Goal: Transaction & Acquisition: Purchase product/service

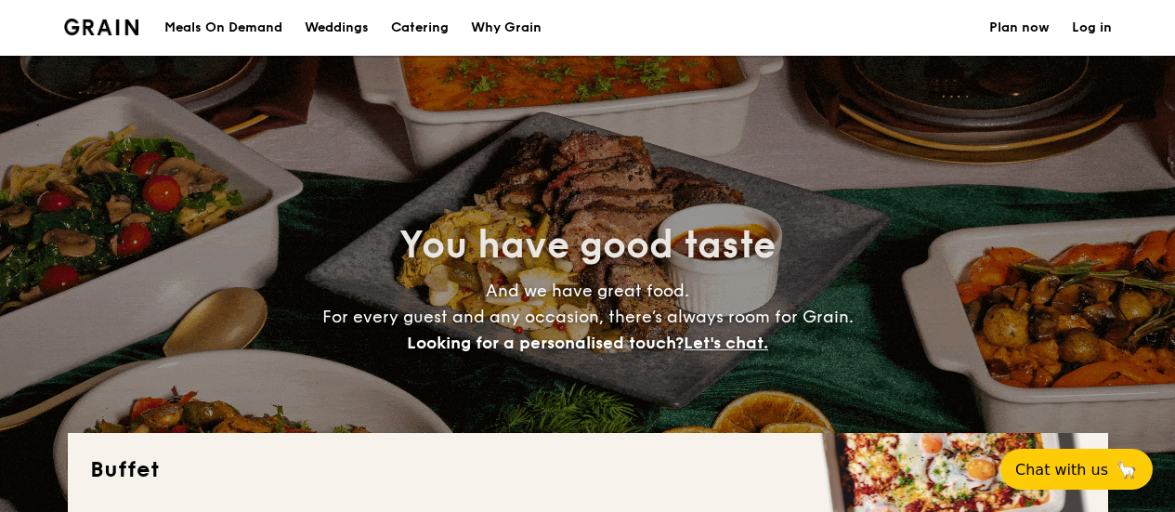
select select
click at [255, 25] on div "Meals On Demand" at bounding box center [223, 28] width 118 height 56
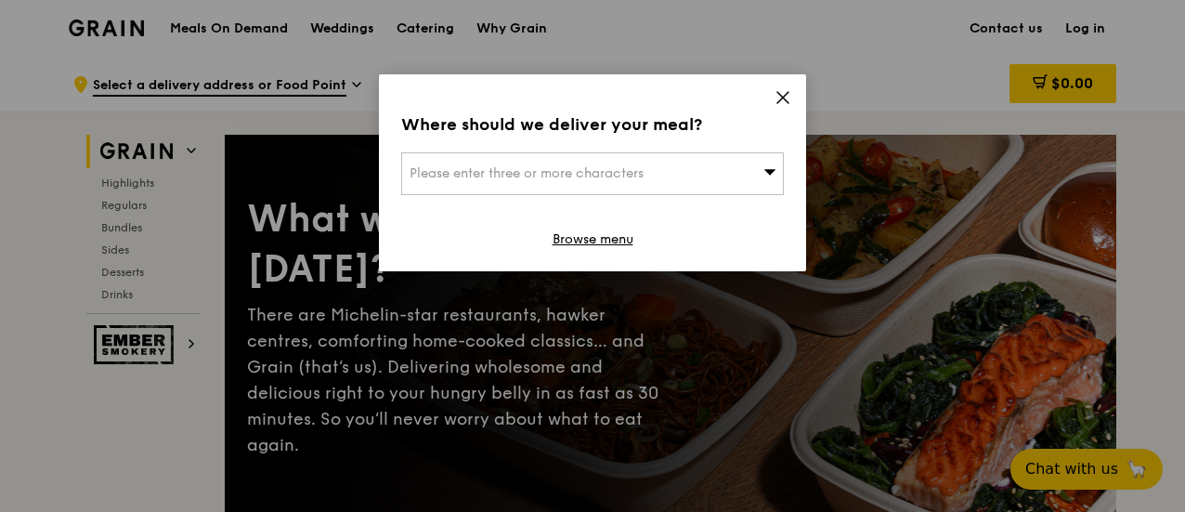
click at [596, 179] on span "Please enter three or more characters" at bounding box center [527, 173] width 234 height 16
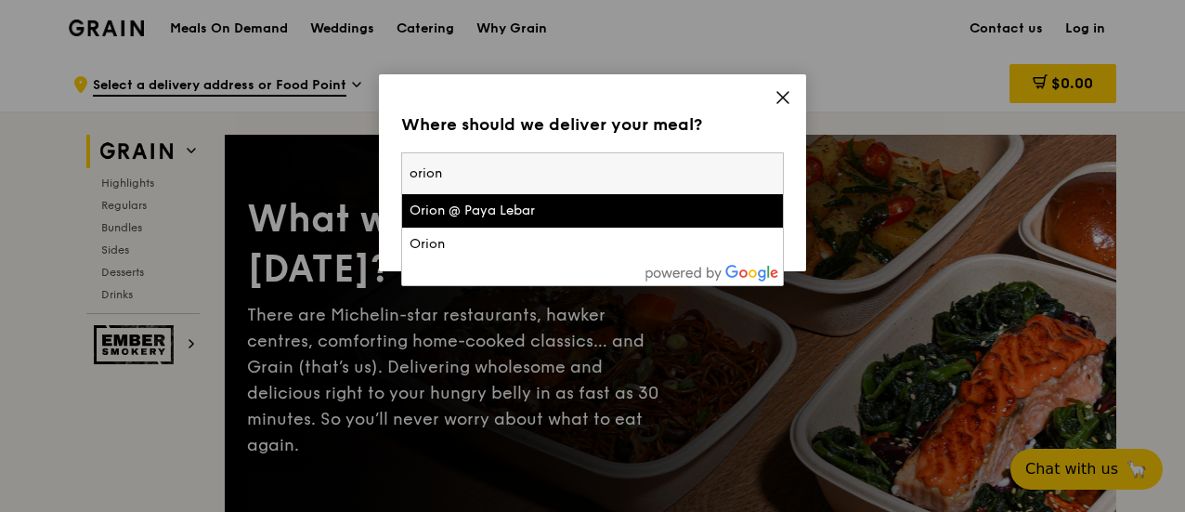
type input "orion"
click at [517, 202] on div "Orion @ Paya Lebar" at bounding box center [547, 211] width 275 height 19
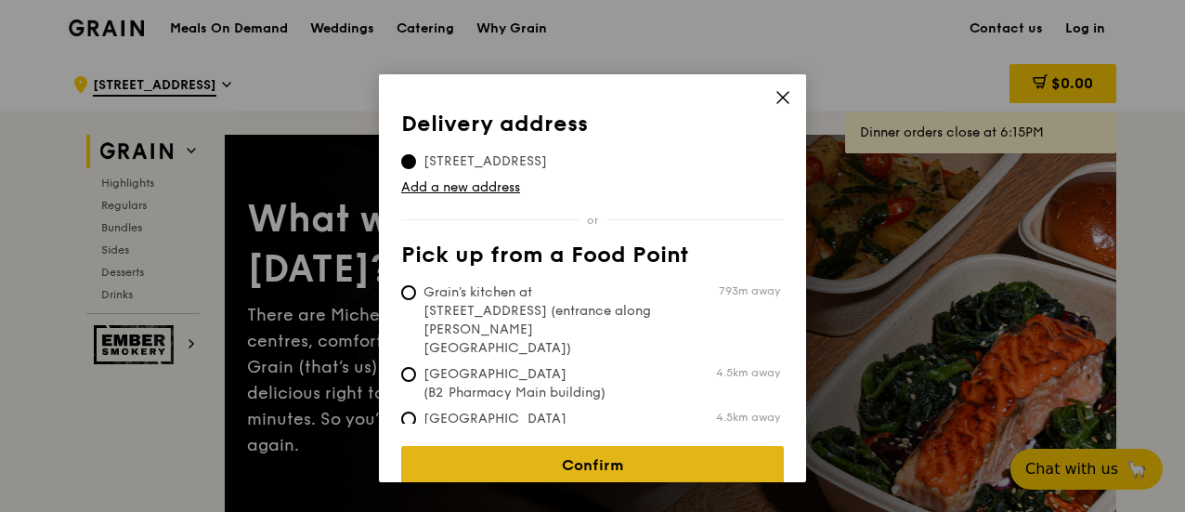
click at [593, 451] on link "Confirm" at bounding box center [592, 465] width 383 height 39
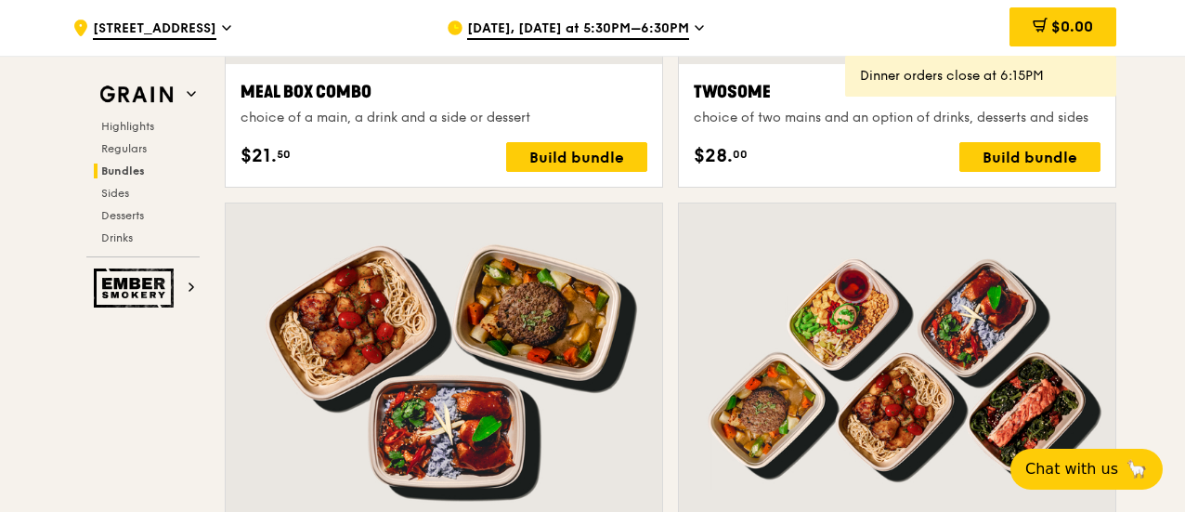
scroll to position [3159, 0]
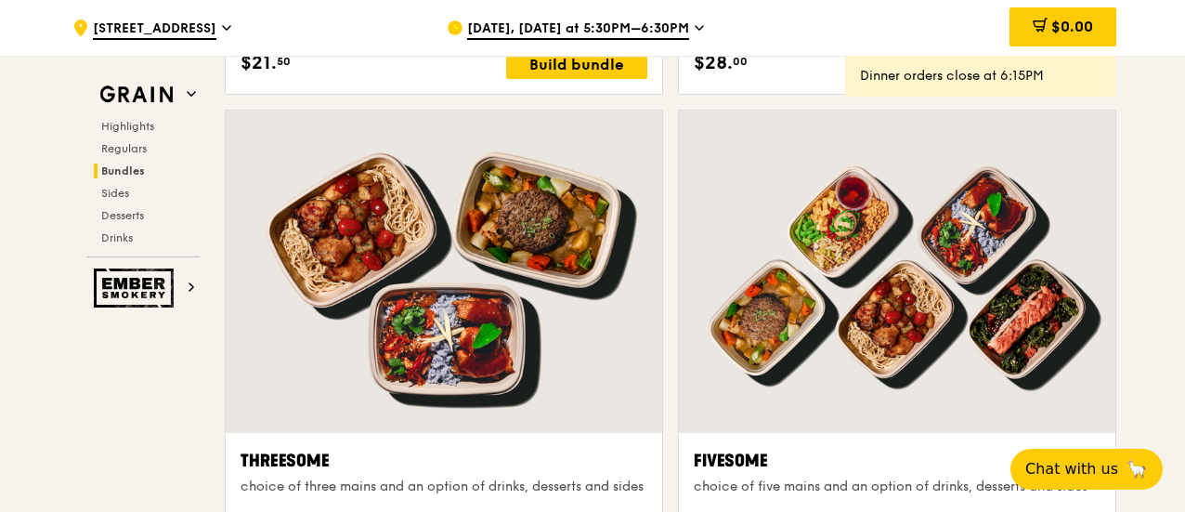
click at [644, 31] on span "[DATE], [DATE] at 5:30PM–6:30PM" at bounding box center [578, 30] width 222 height 20
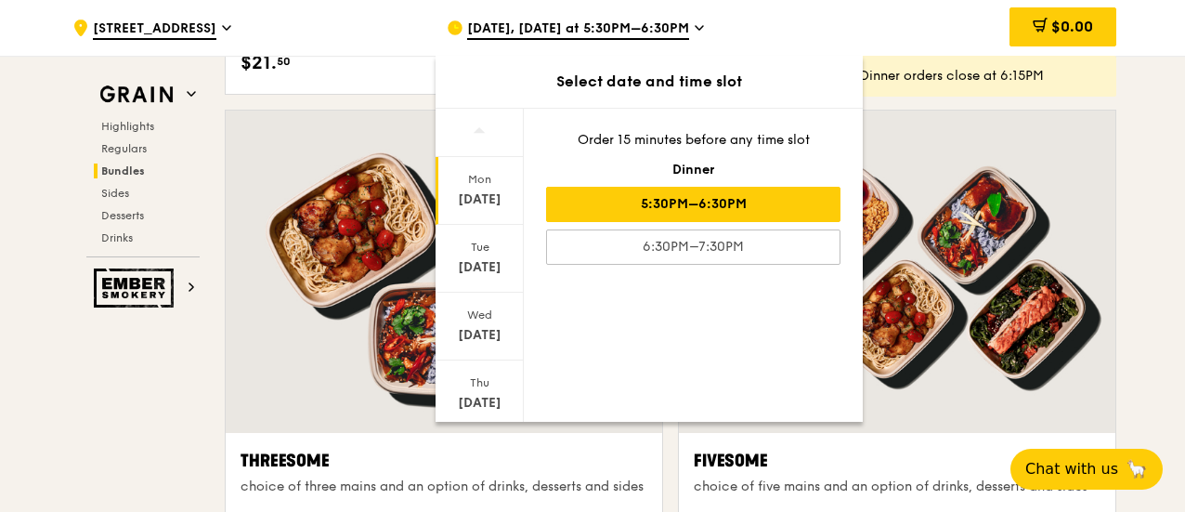
click at [483, 189] on div "[DATE]" at bounding box center [480, 191] width 88 height 68
click at [481, 240] on div "Tue" at bounding box center [480, 247] width 83 height 15
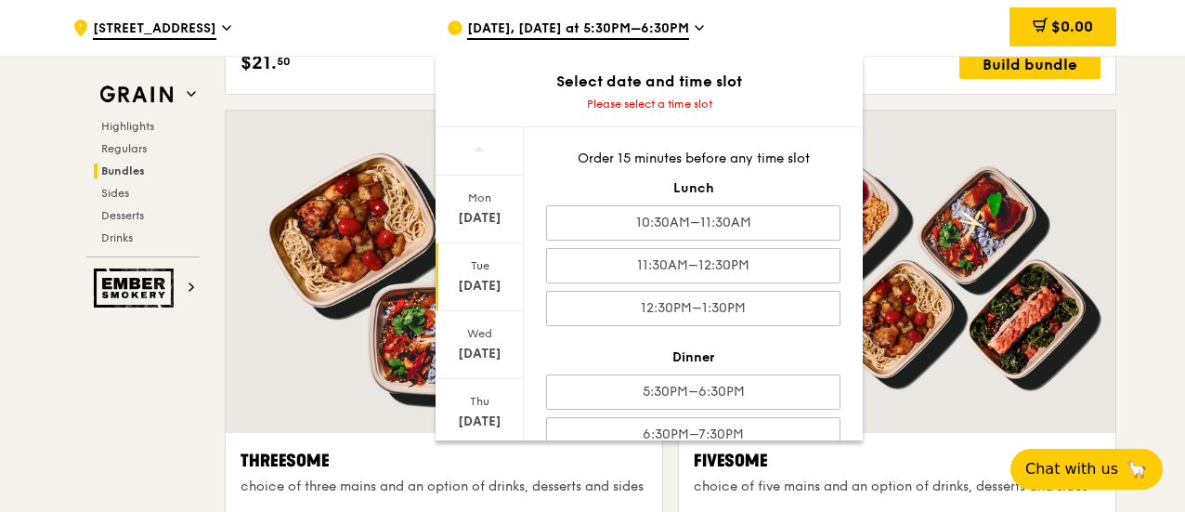
scroll to position [31, 0]
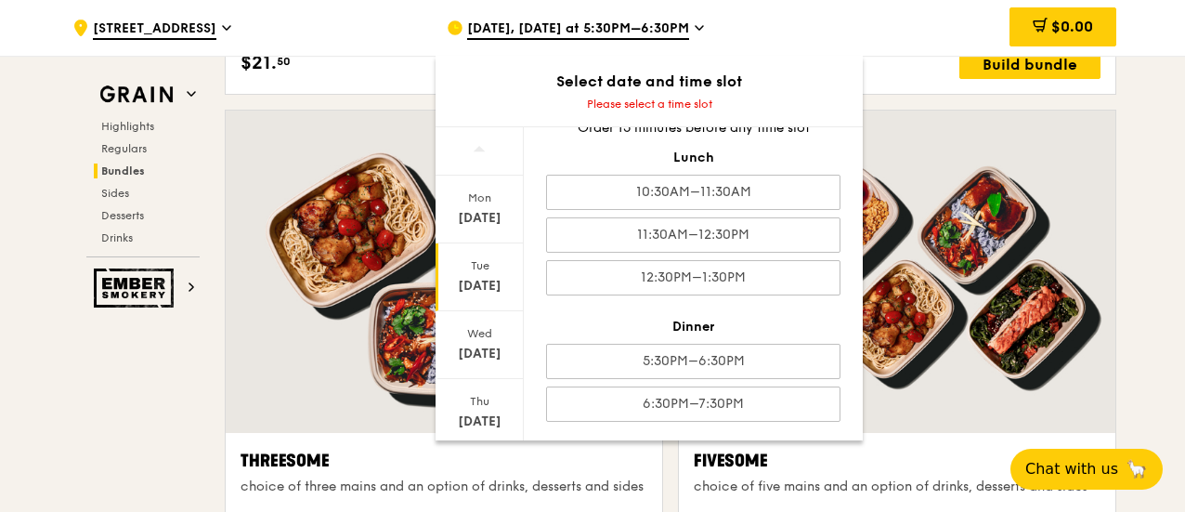
click at [890, 74] on div "$28. 00 Build bundle" at bounding box center [897, 64] width 407 height 30
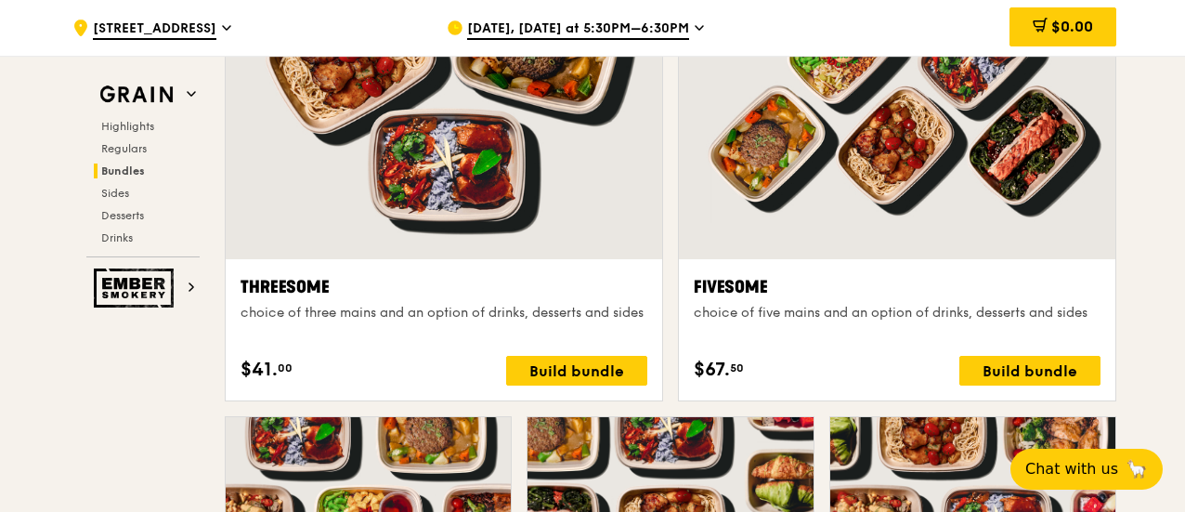
scroll to position [3437, 0]
